Goal: Information Seeking & Learning: Learn about a topic

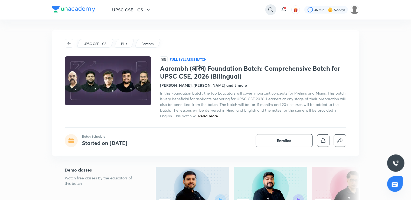
click at [271, 8] on icon at bounding box center [270, 9] width 6 height 6
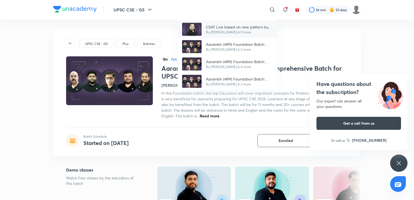
click at [259, 27] on p "CSAT Live based on new pattern by Madhukar Kotawe" at bounding box center [239, 27] width 67 height 6
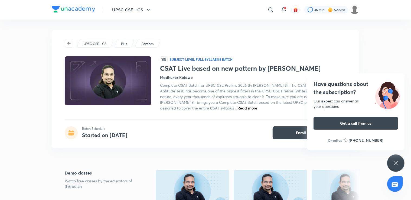
click at [397, 159] on div "Have questions about the subscription? Our expert can answer all your questions…" at bounding box center [395, 162] width 17 height 17
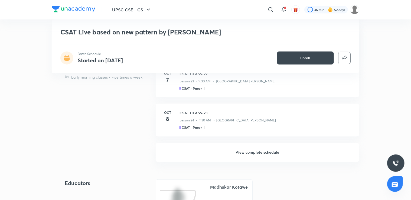
scroll to position [417, 0]
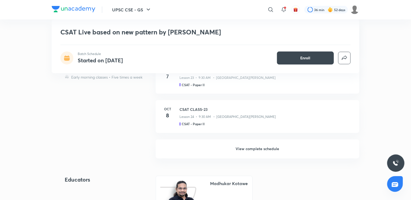
click at [296, 150] on h6 "View complete schedule" at bounding box center [258, 148] width 204 height 19
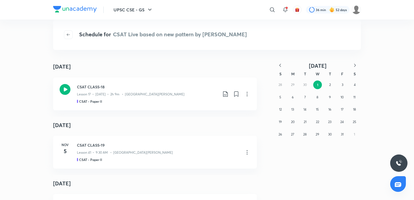
click at [280, 63] on icon "button" at bounding box center [279, 65] width 5 height 5
click at [290, 109] on button "15" at bounding box center [292, 109] width 9 height 9
click at [152, 146] on h3 "CSAT CLASS-7" at bounding box center [147, 145] width 141 height 6
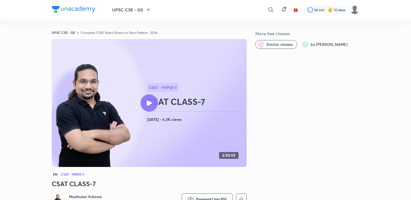
click at [149, 104] on icon at bounding box center [149, 102] width 5 height 5
